Goal: Find contact information: Find contact information

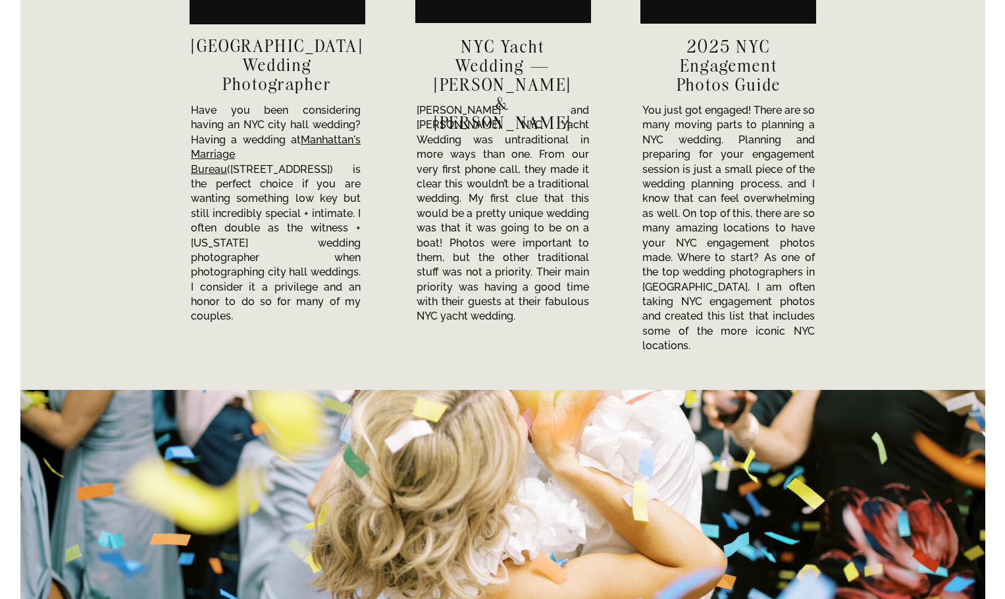
scroll to position [4474, 0]
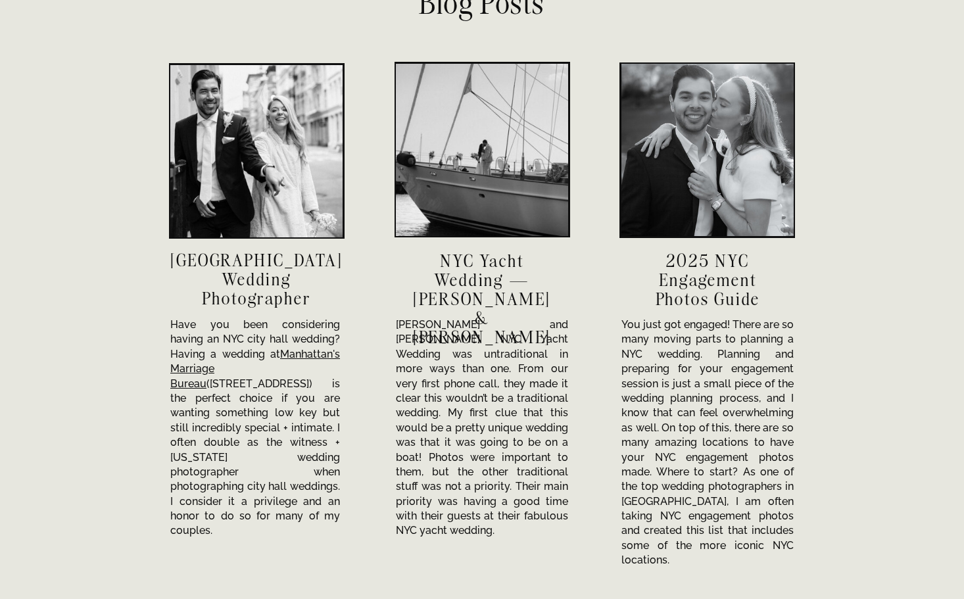
click at [239, 276] on h3 "NYC City Hall Wedding Photographer" at bounding box center [256, 279] width 172 height 57
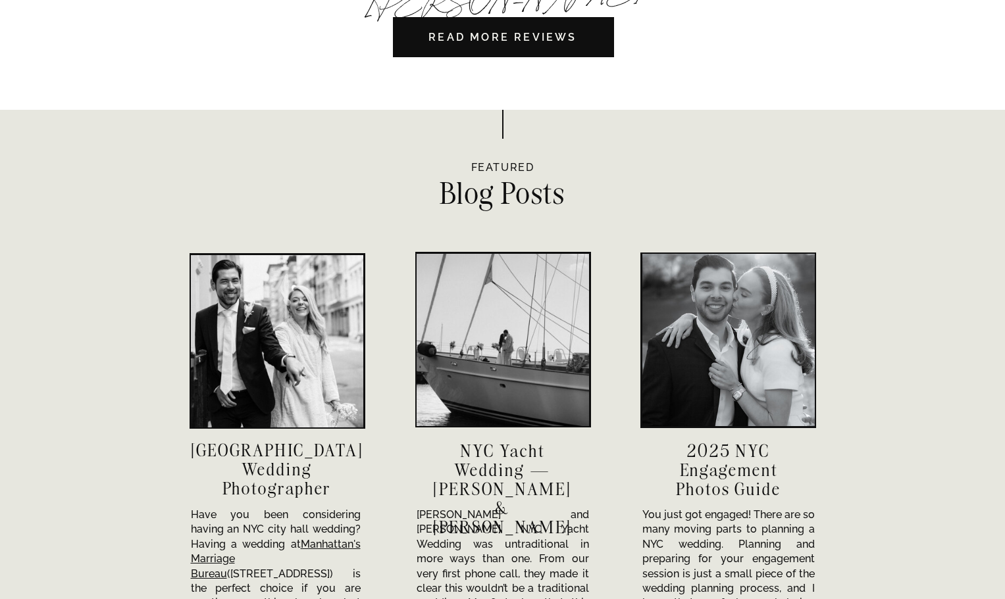
scroll to position [4276, 0]
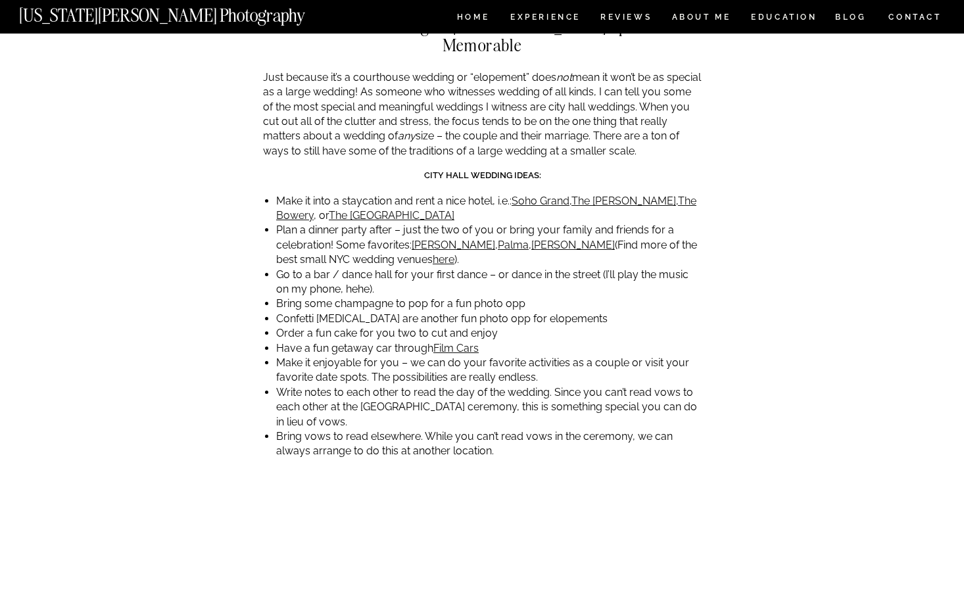
scroll to position [3355, 0]
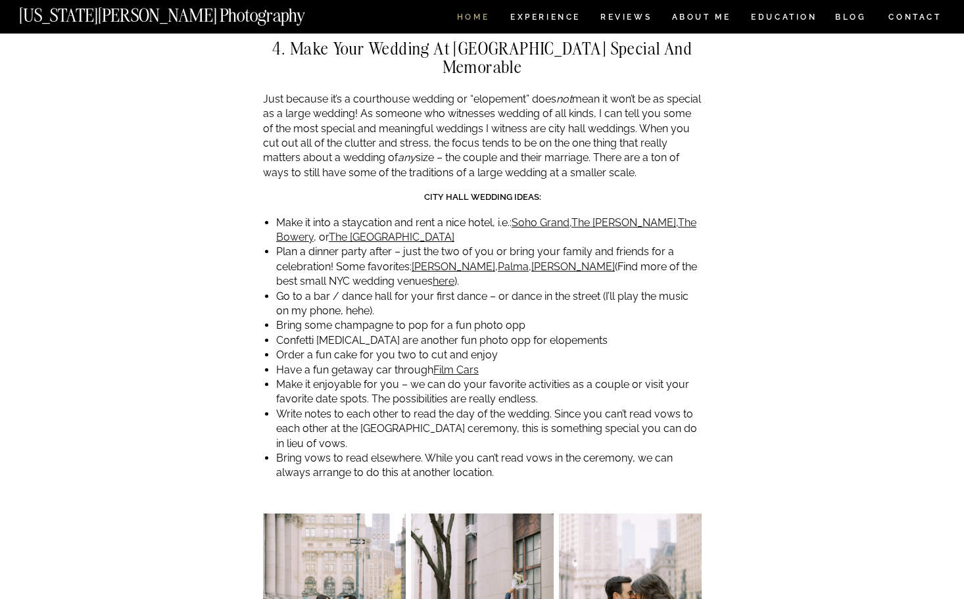
click at [474, 16] on nav "HOME" at bounding box center [474, 18] width 38 height 11
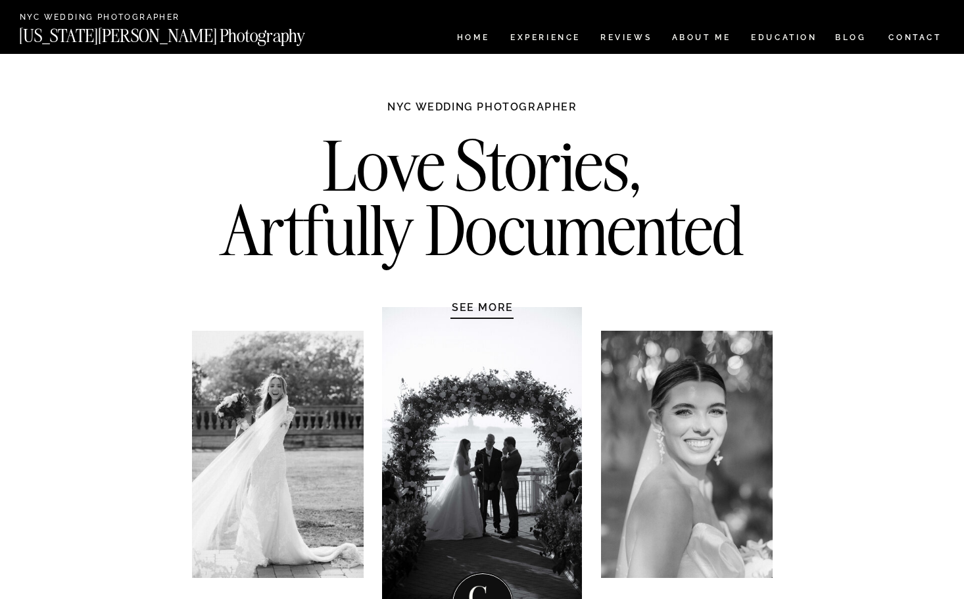
click at [541, 36] on nav "Experience" at bounding box center [545, 39] width 69 height 11
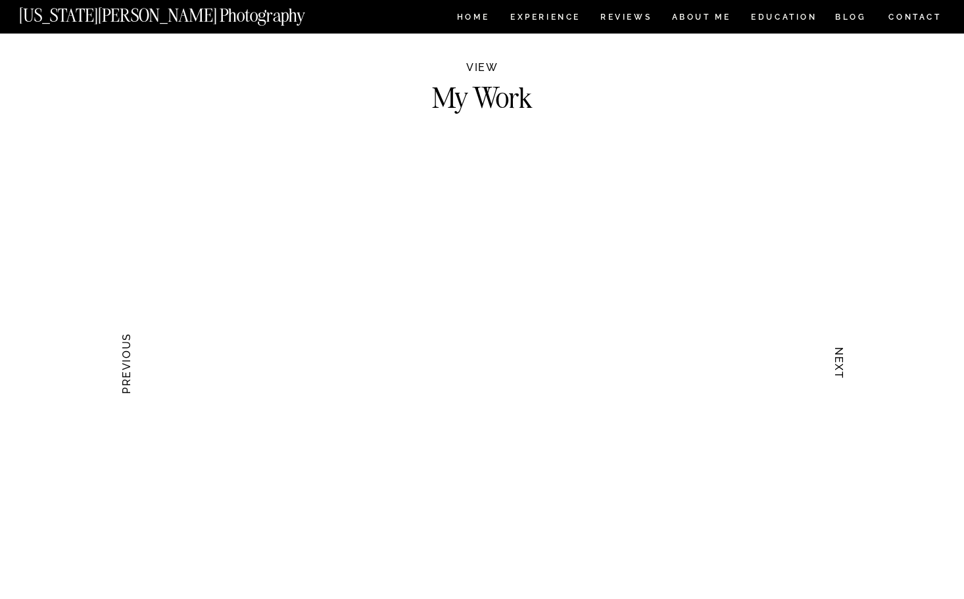
scroll to position [1184, 0]
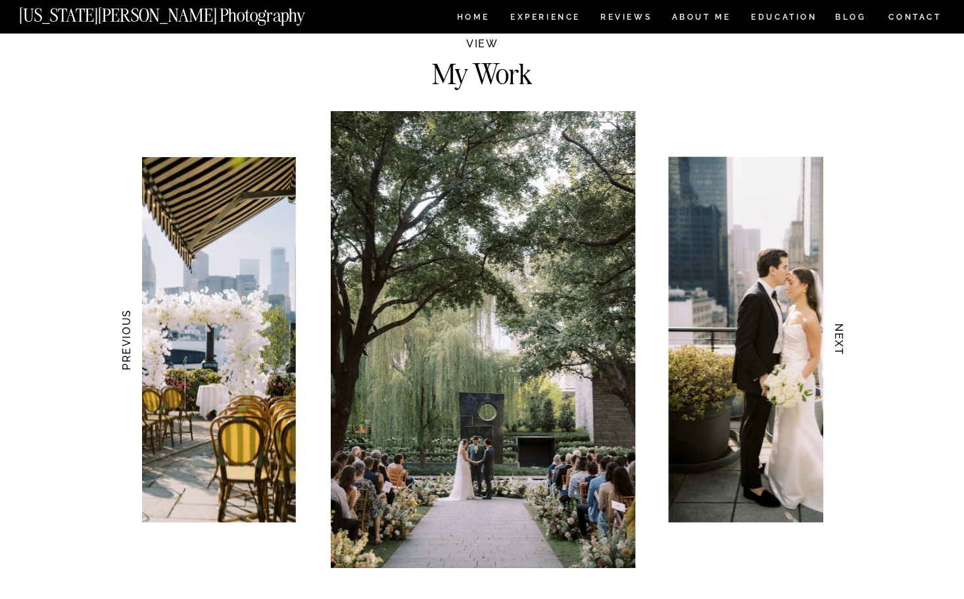
click at [841, 341] on h3 "NEXT" at bounding box center [840, 340] width 14 height 83
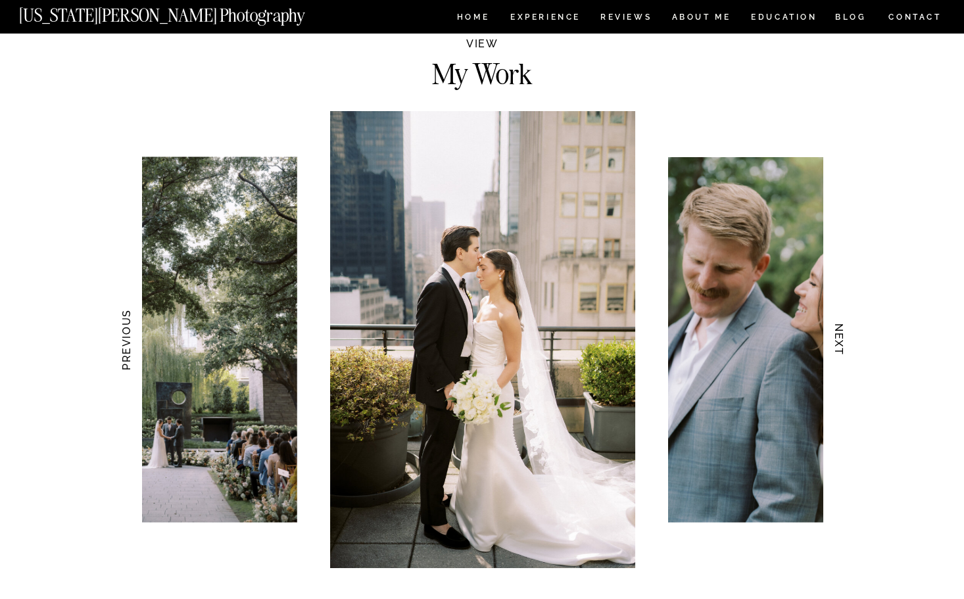
click at [841, 341] on h3 "NEXT" at bounding box center [840, 340] width 14 height 83
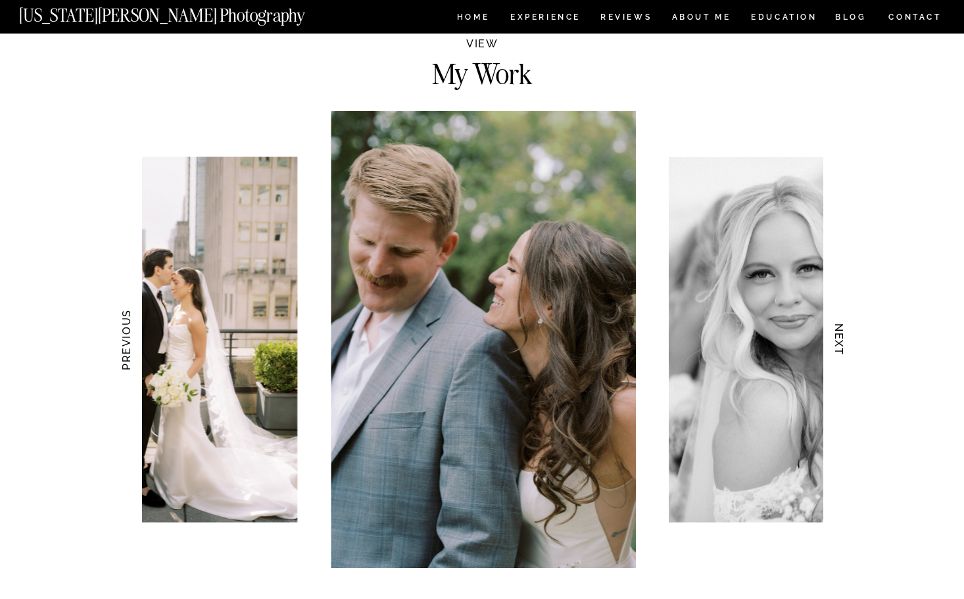
click at [841, 341] on h3 "NEXT" at bounding box center [840, 340] width 14 height 83
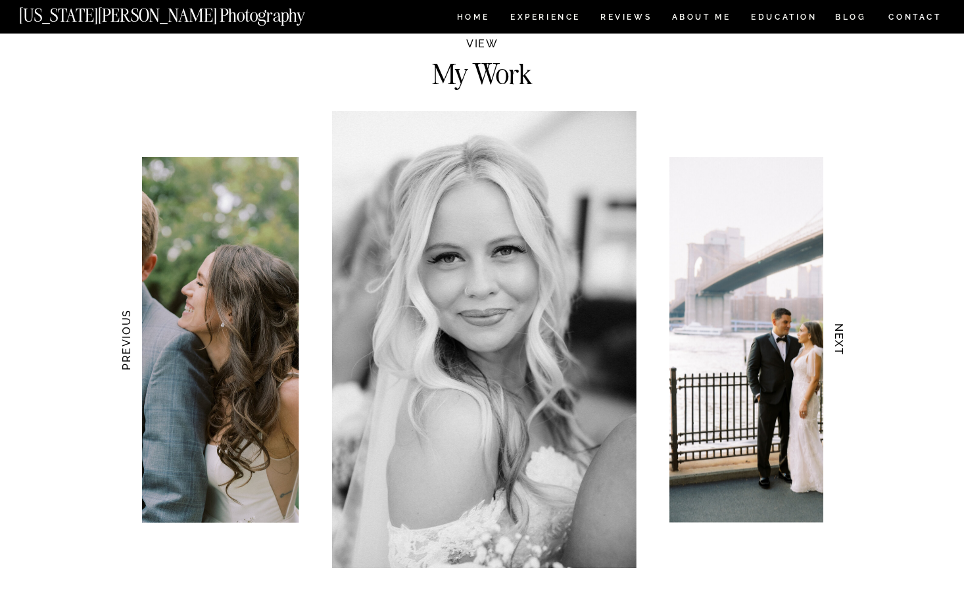
click at [841, 341] on h3 "NEXT" at bounding box center [840, 340] width 14 height 83
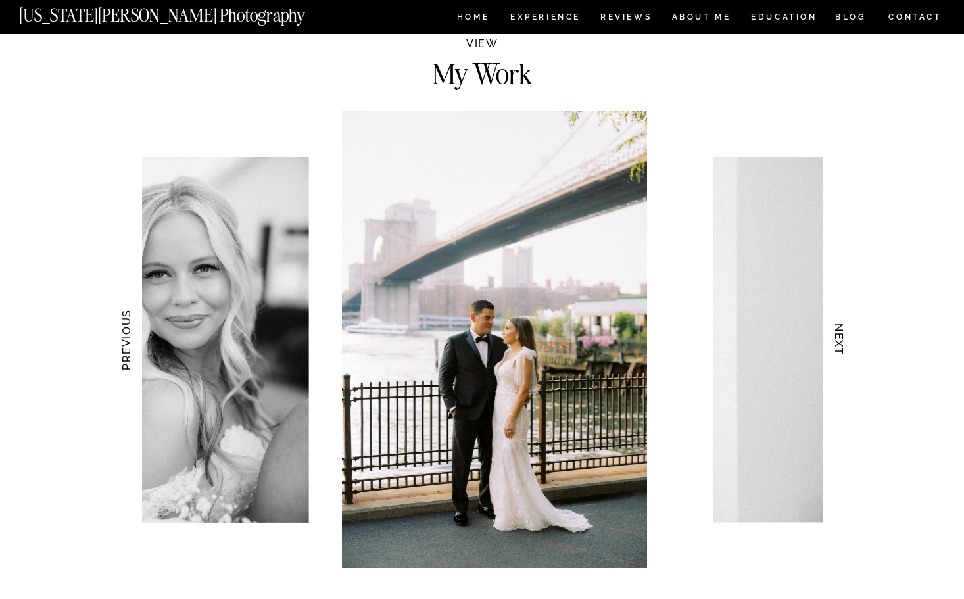
click at [841, 341] on h3 "NEXT" at bounding box center [840, 340] width 14 height 83
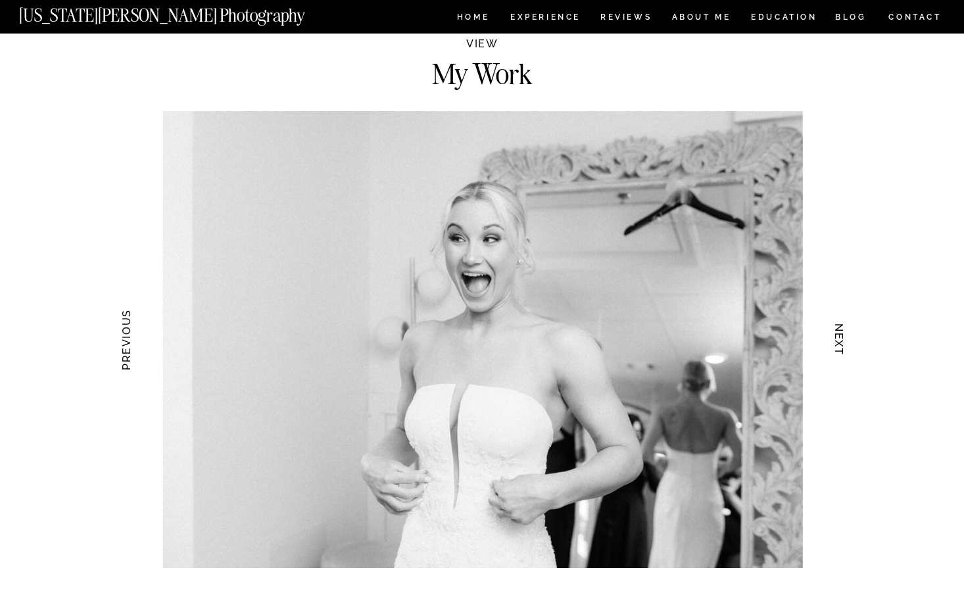
click at [841, 341] on h3 "NEXT" at bounding box center [840, 340] width 14 height 83
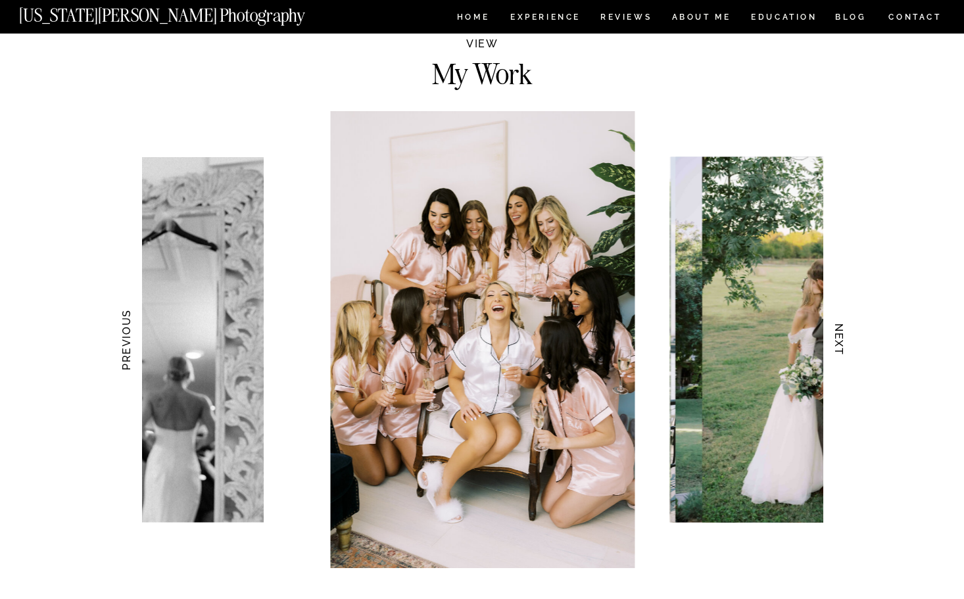
click at [841, 341] on h3 "NEXT" at bounding box center [840, 340] width 14 height 83
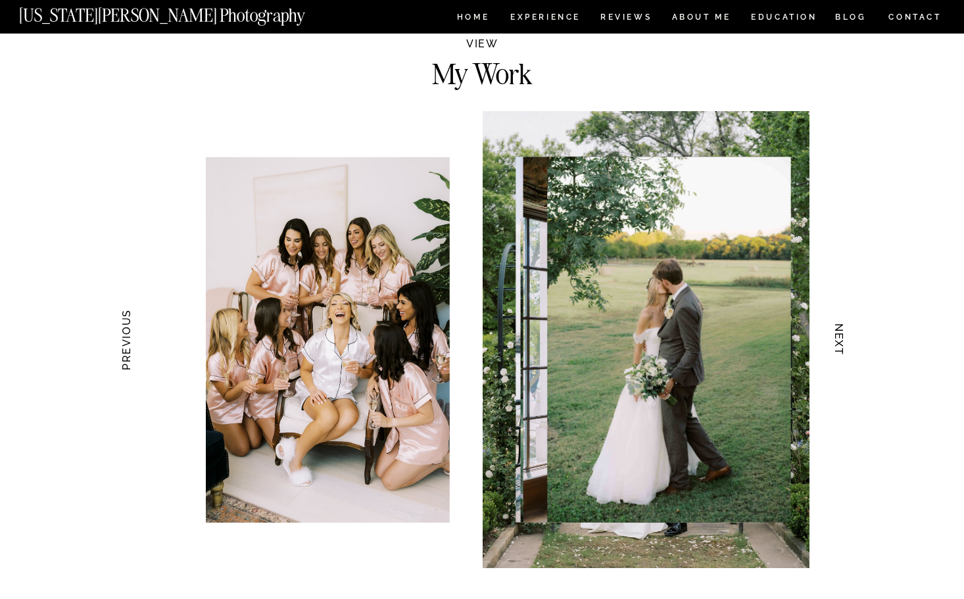
click at [841, 341] on h3 "NEXT" at bounding box center [840, 340] width 14 height 83
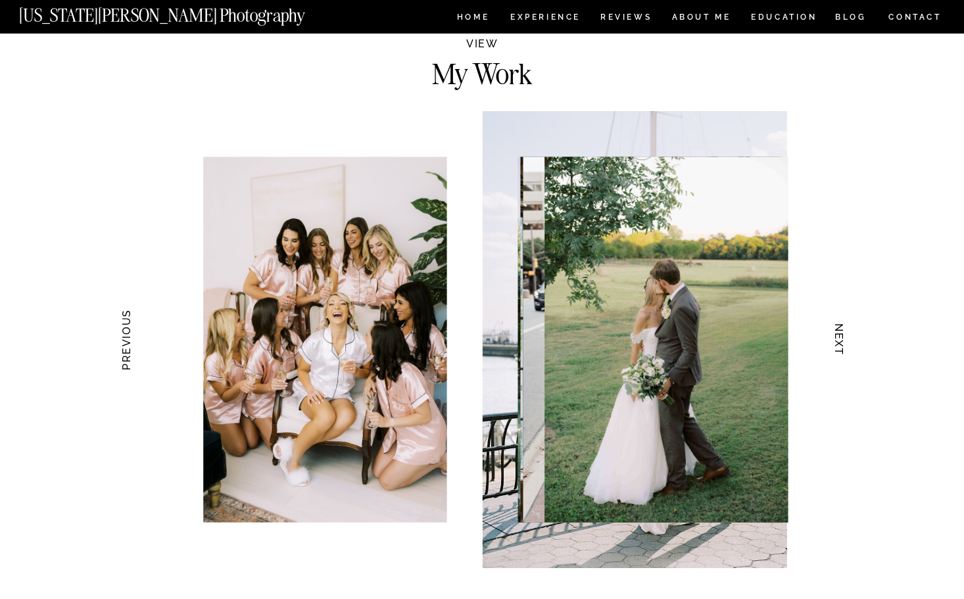
click at [841, 341] on h3 "NEXT" at bounding box center [840, 340] width 14 height 83
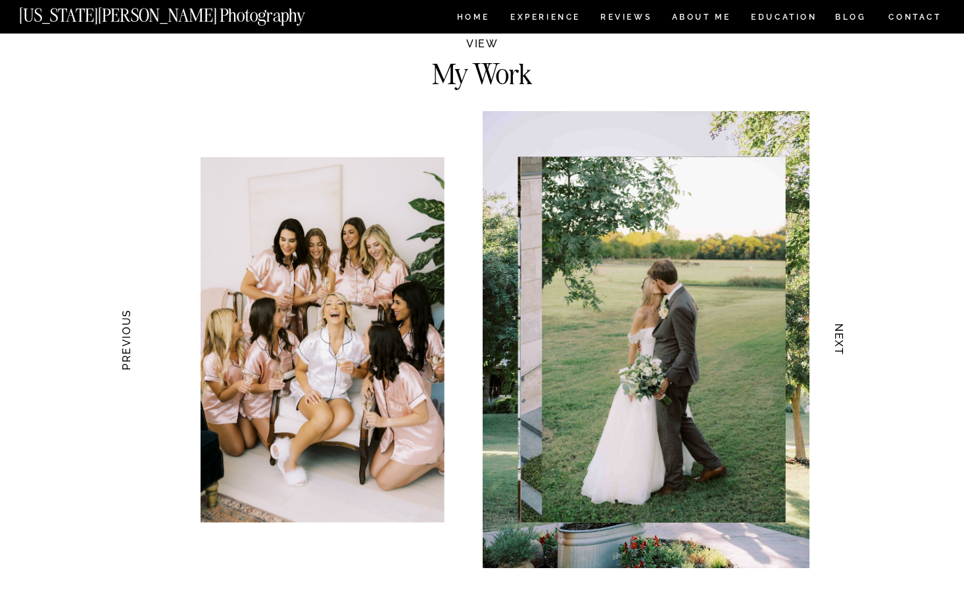
click at [841, 341] on h3 "NEXT" at bounding box center [840, 340] width 14 height 83
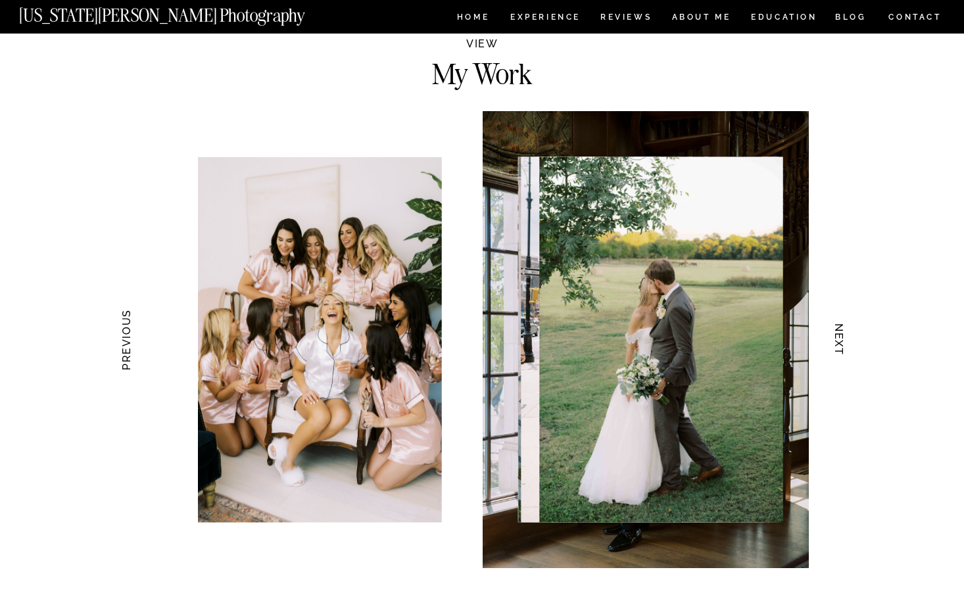
click at [841, 341] on h3 "NEXT" at bounding box center [840, 340] width 14 height 83
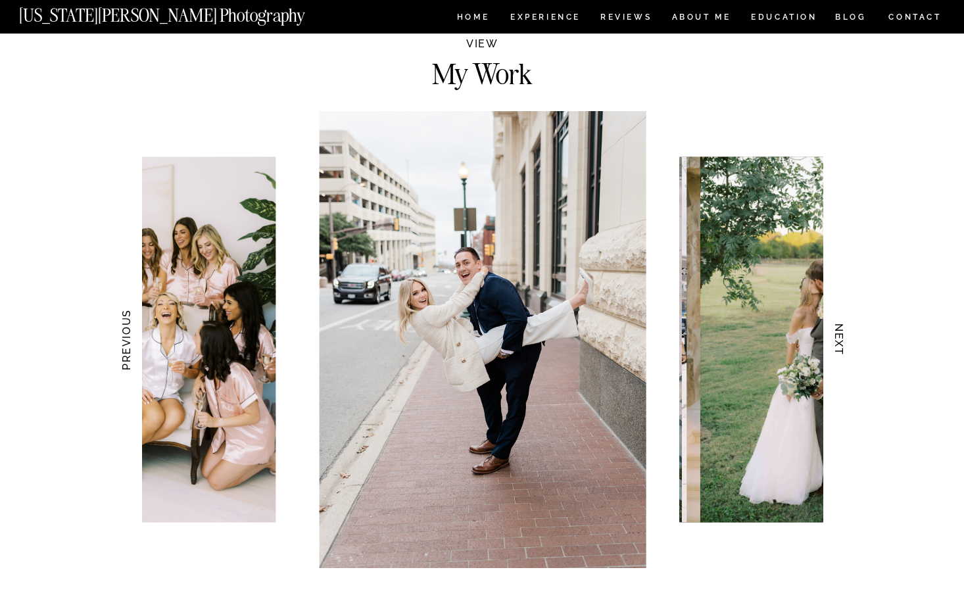
click at [841, 341] on h3 "NEXT" at bounding box center [840, 340] width 14 height 83
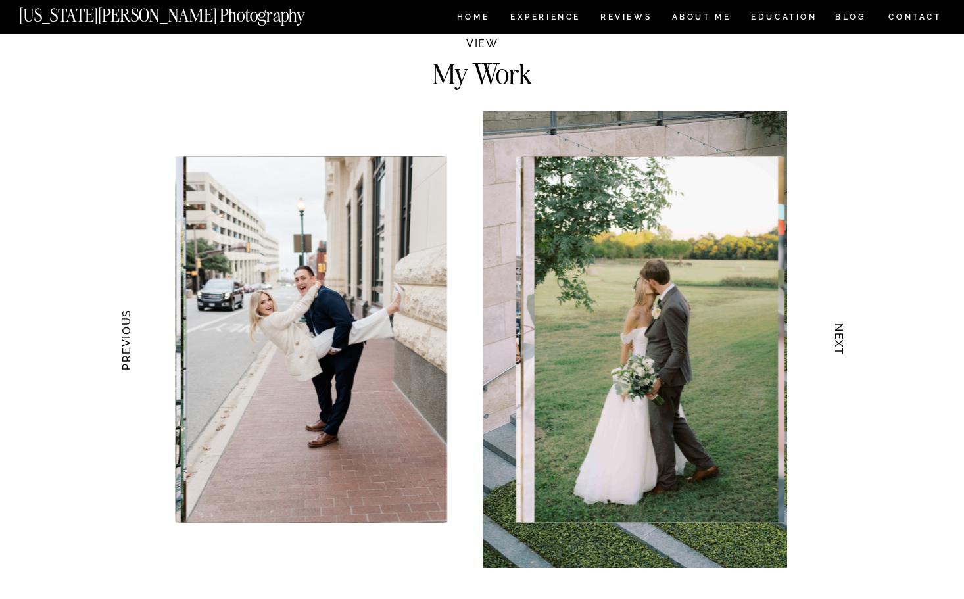
click at [841, 341] on h3 "NEXT" at bounding box center [840, 340] width 14 height 83
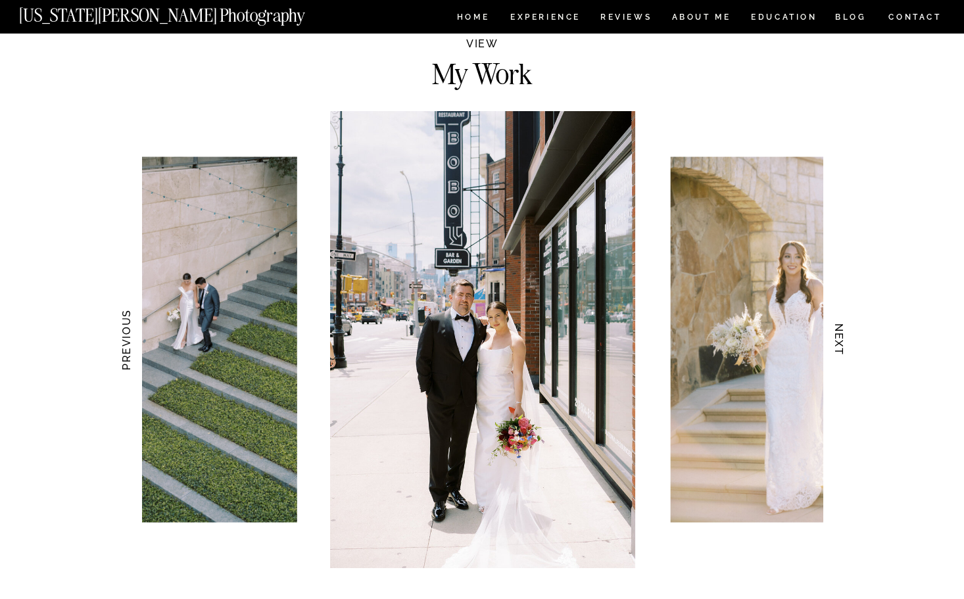
click at [841, 324] on h3 "NEXT" at bounding box center [840, 340] width 14 height 83
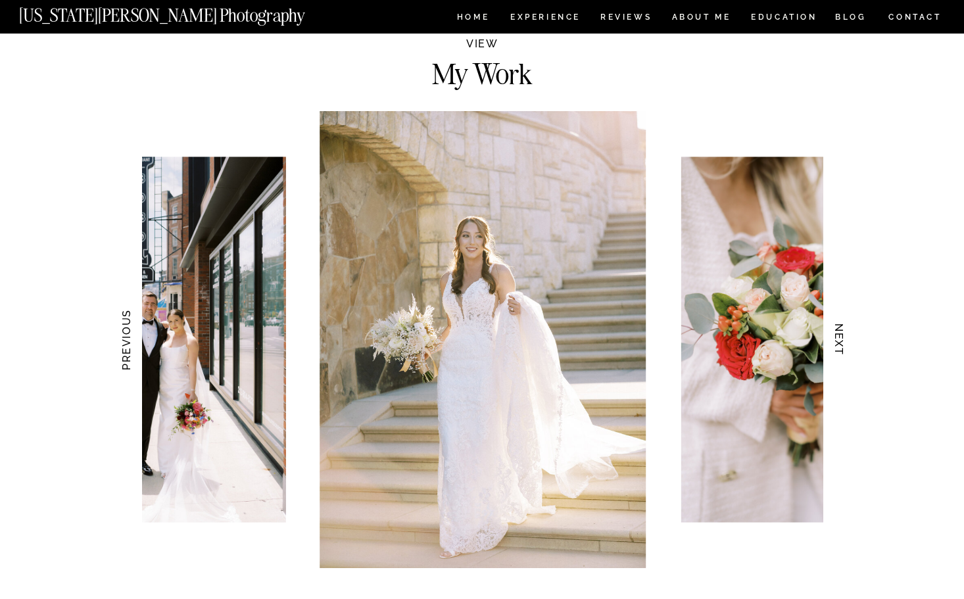
click at [839, 320] on h3 "NEXT" at bounding box center [840, 340] width 14 height 83
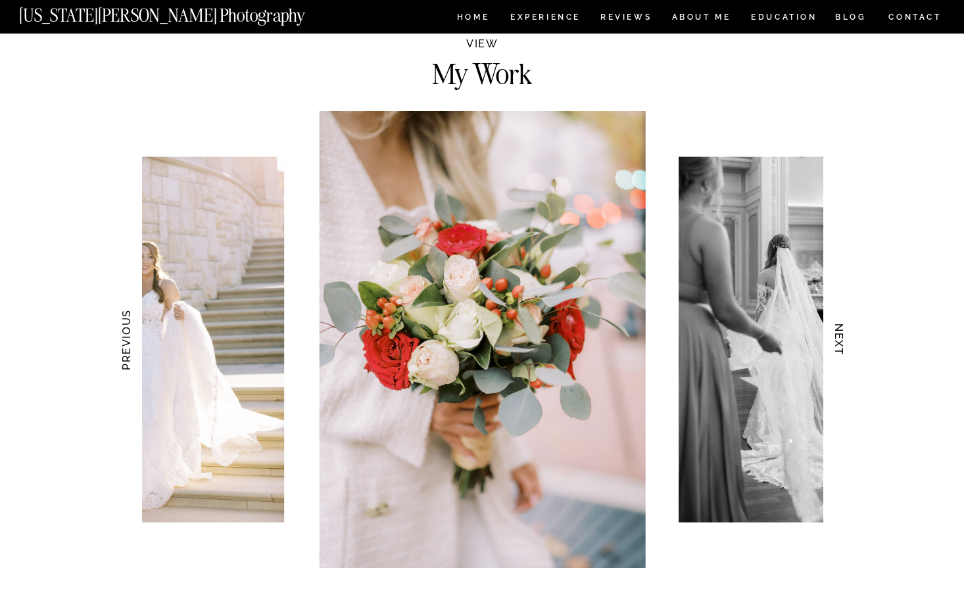
click at [839, 349] on h3 "NEXT" at bounding box center [840, 340] width 14 height 83
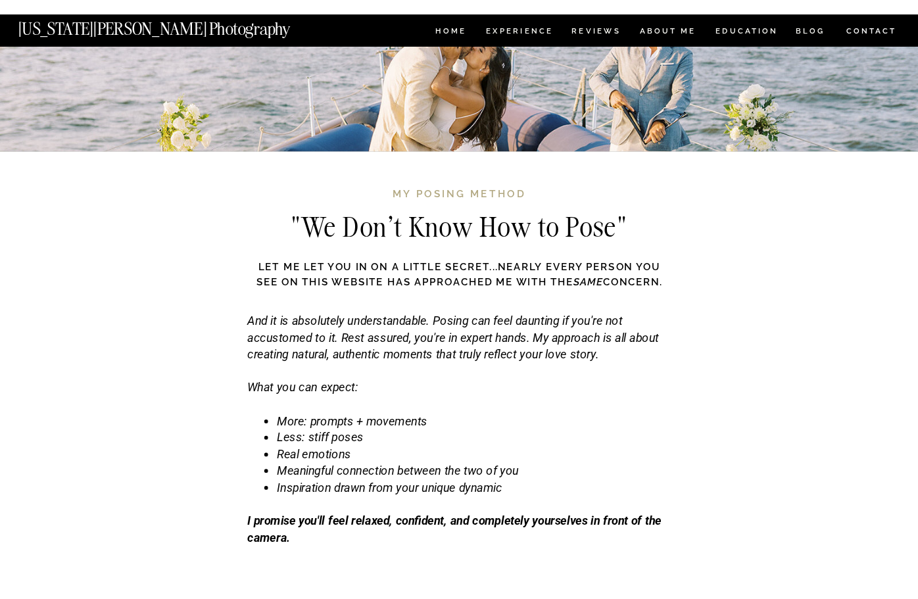
scroll to position [3947, 0]
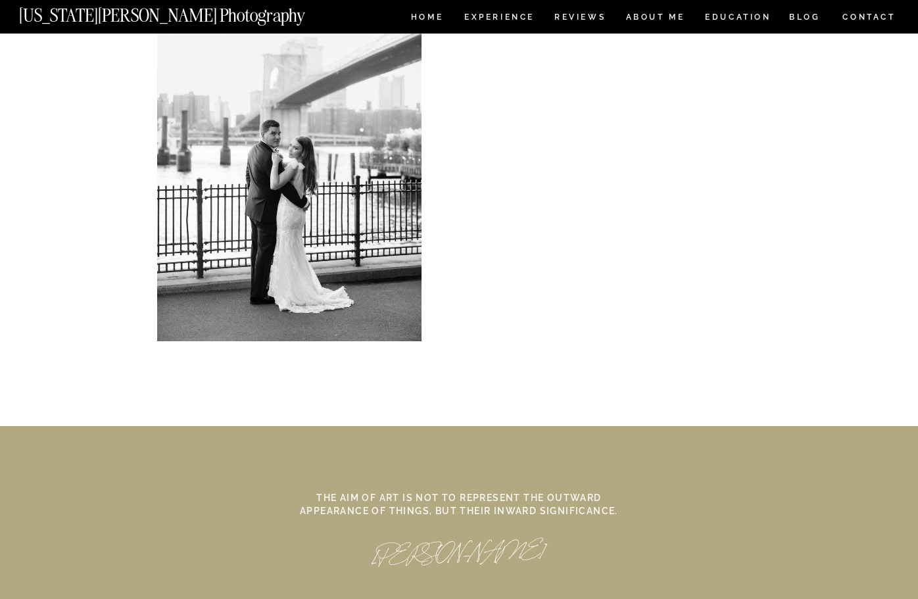
scroll to position [5411, 0]
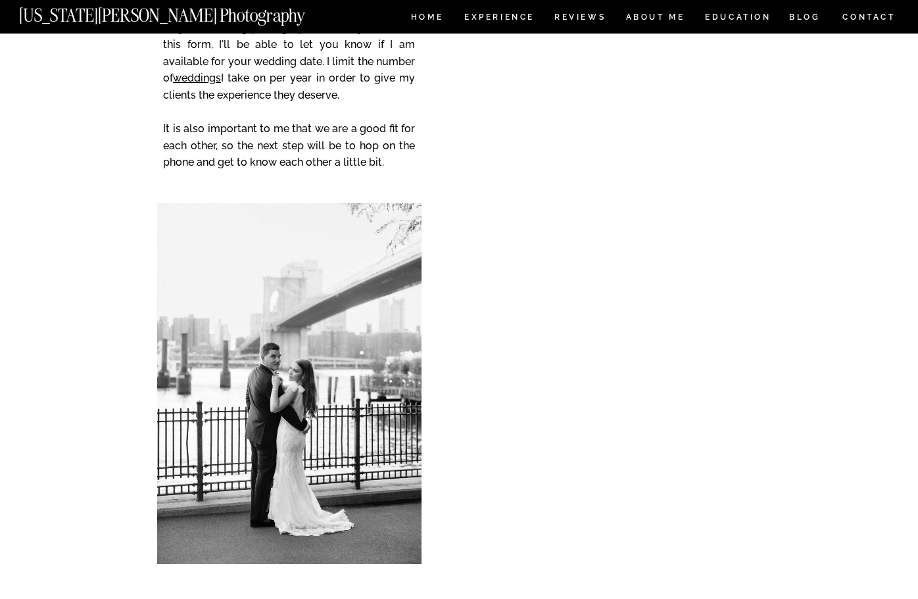
click at [861, 13] on nav "CONTACT" at bounding box center [869, 17] width 55 height 14
